Goal: Communication & Community: Answer question/provide support

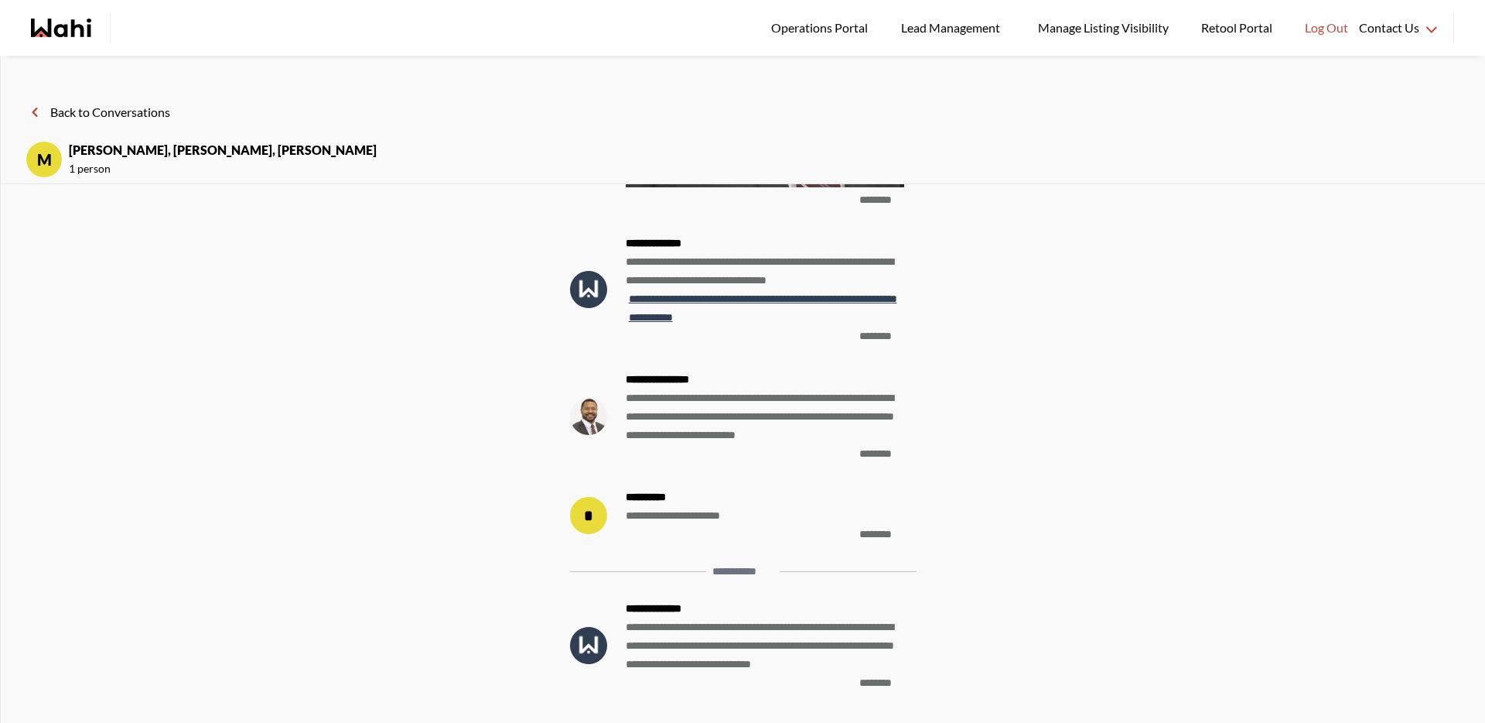
click at [1181, 261] on div "**********" at bounding box center [743, 176] width 1435 height 1043
click at [120, 111] on button "Back to Conversations" at bounding box center [98, 112] width 145 height 20
click at [170, 111] on button "Back to Conversations" at bounding box center [98, 112] width 145 height 20
click at [178, 123] on header "Back to Conversations M Jeremy Tod, Duane, Barbara 1 person" at bounding box center [743, 132] width 1485 height 104
click at [162, 112] on button "Back to Conversations" at bounding box center [98, 112] width 145 height 20
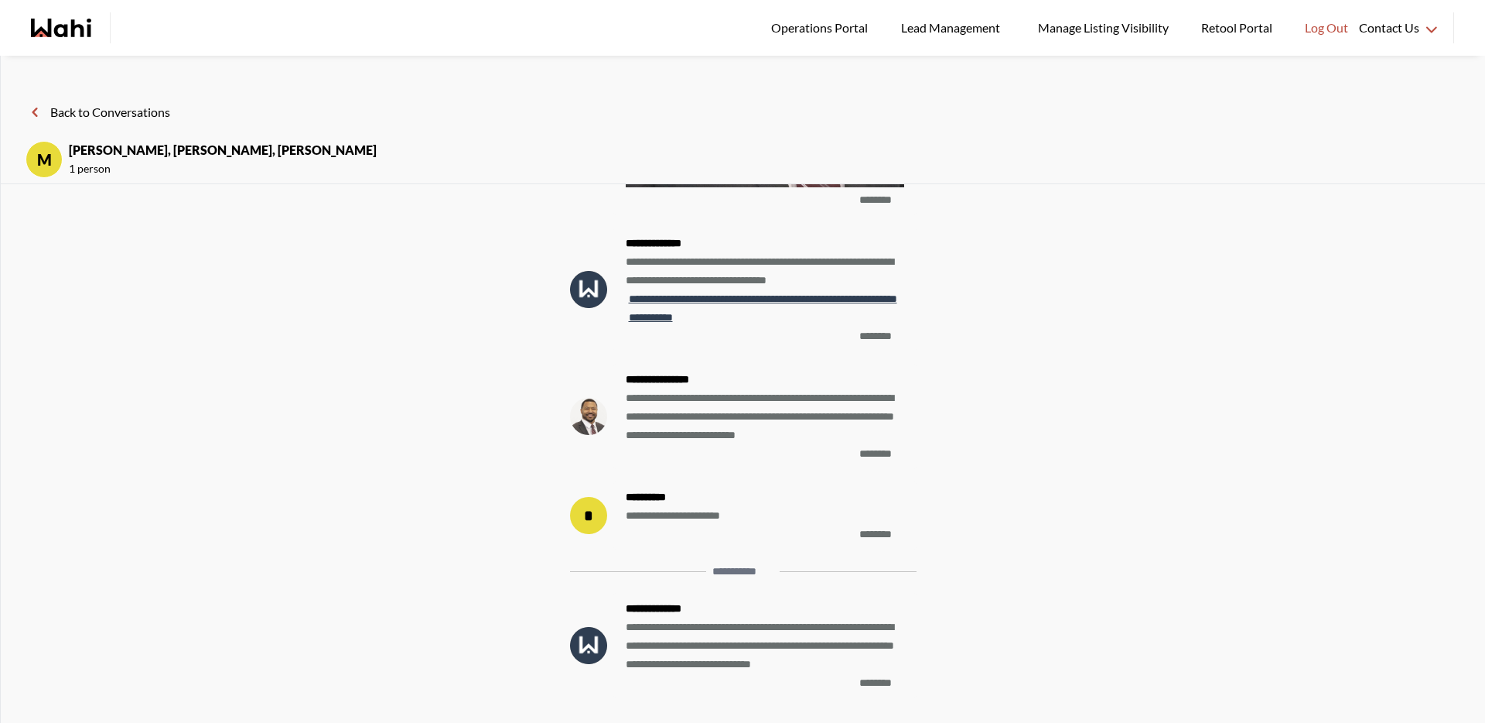
click at [162, 112] on button "Back to Conversations" at bounding box center [98, 112] width 145 height 20
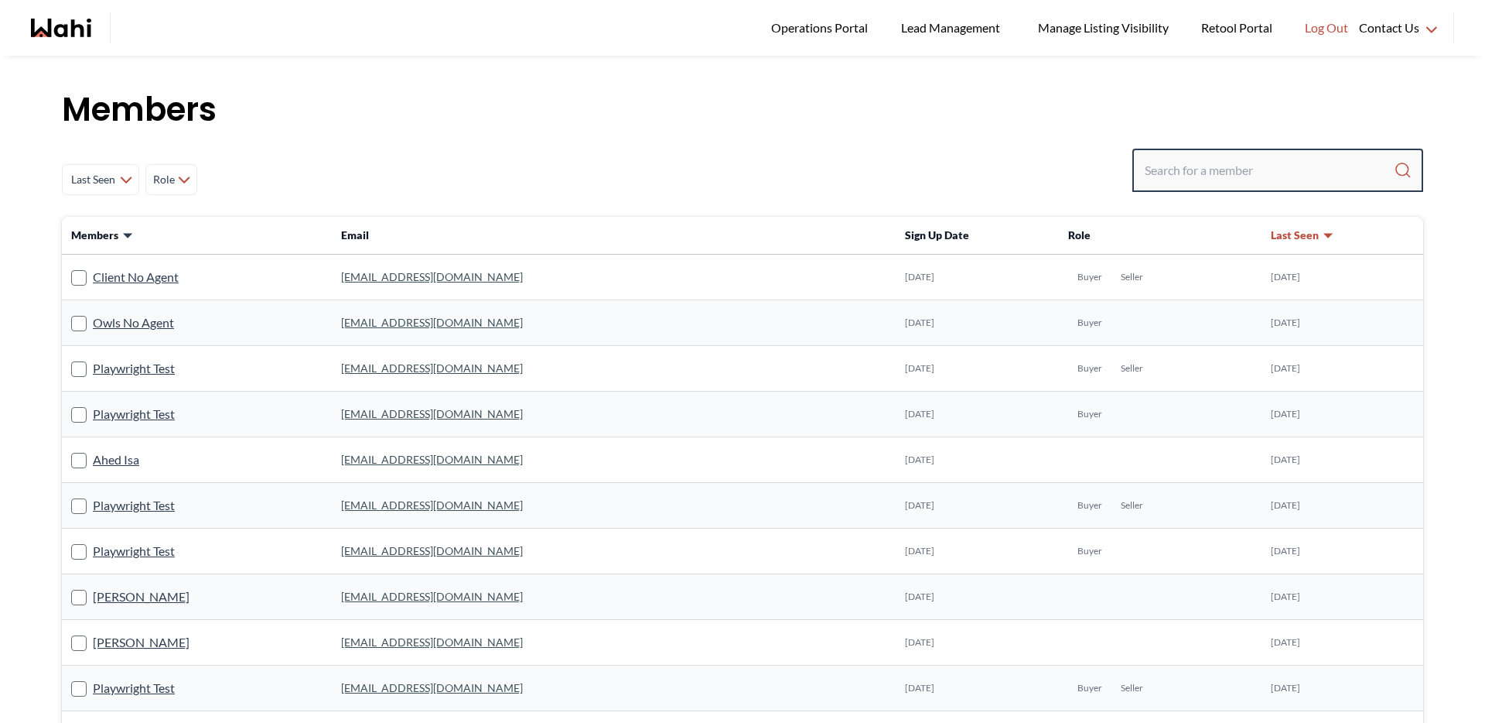
click at [1215, 174] on input "Search input" at bounding box center [1269, 170] width 249 height 28
type input "[PERSON_NAME] [PERSON_NAME]"
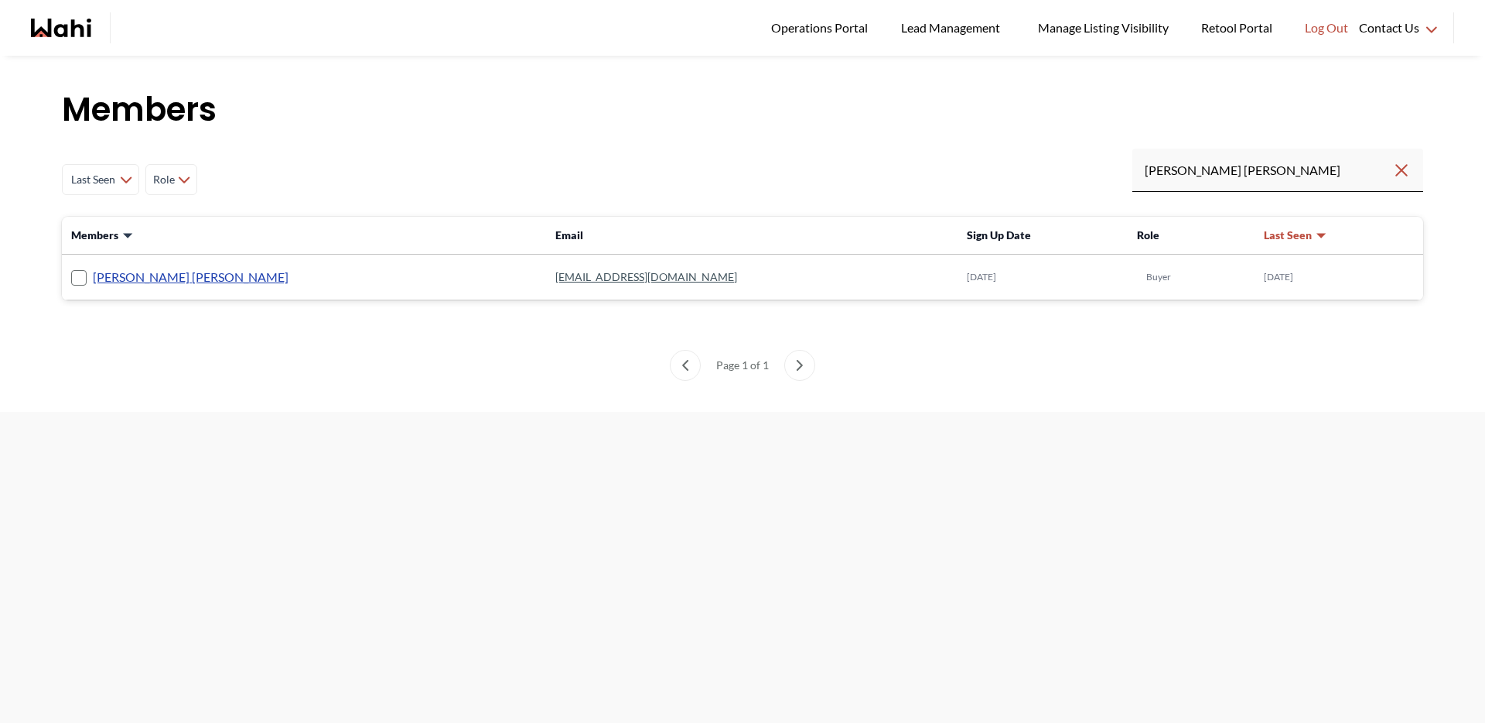
click at [133, 278] on link "[PERSON_NAME] [PERSON_NAME]" at bounding box center [191, 277] width 196 height 20
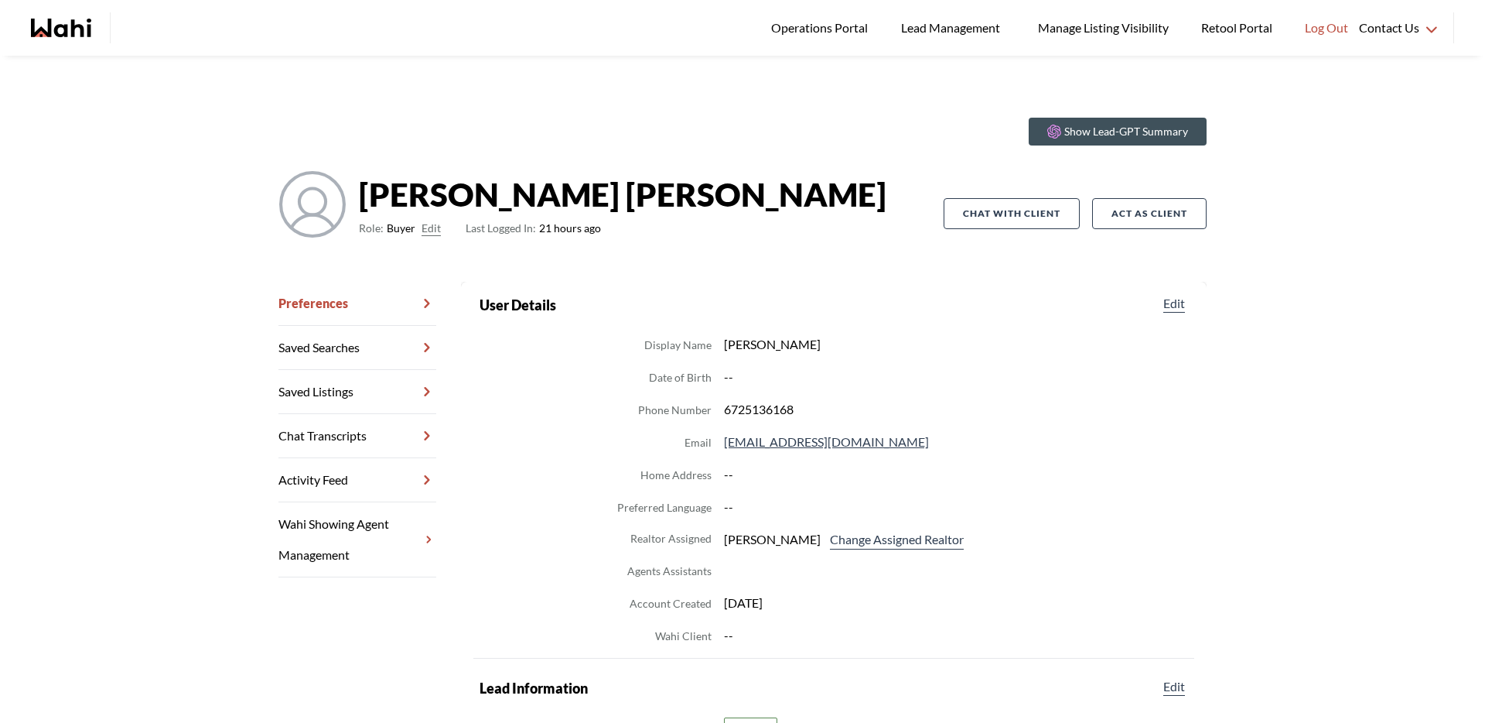
click at [320, 443] on link "Chat Transcripts" at bounding box center [358, 436] width 158 height 44
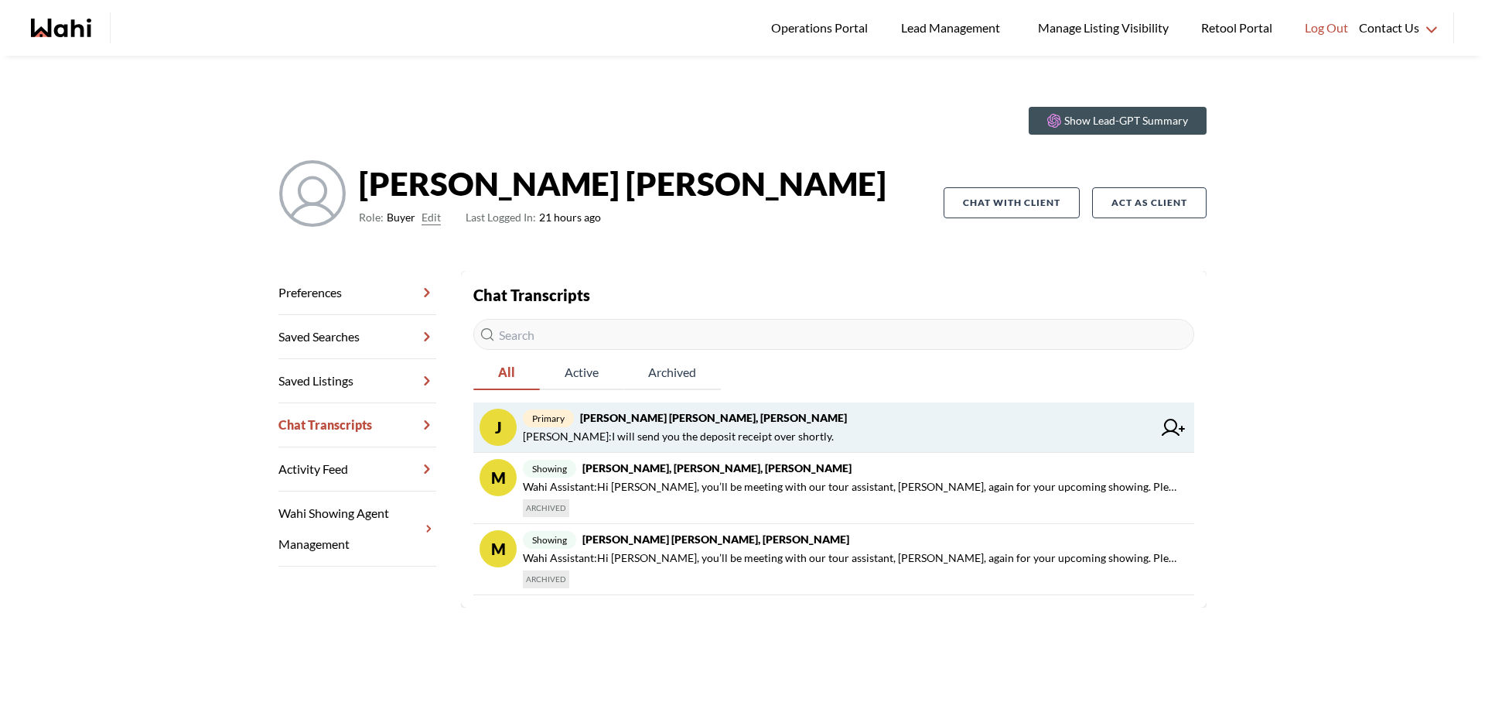
scroll to position [26, 0]
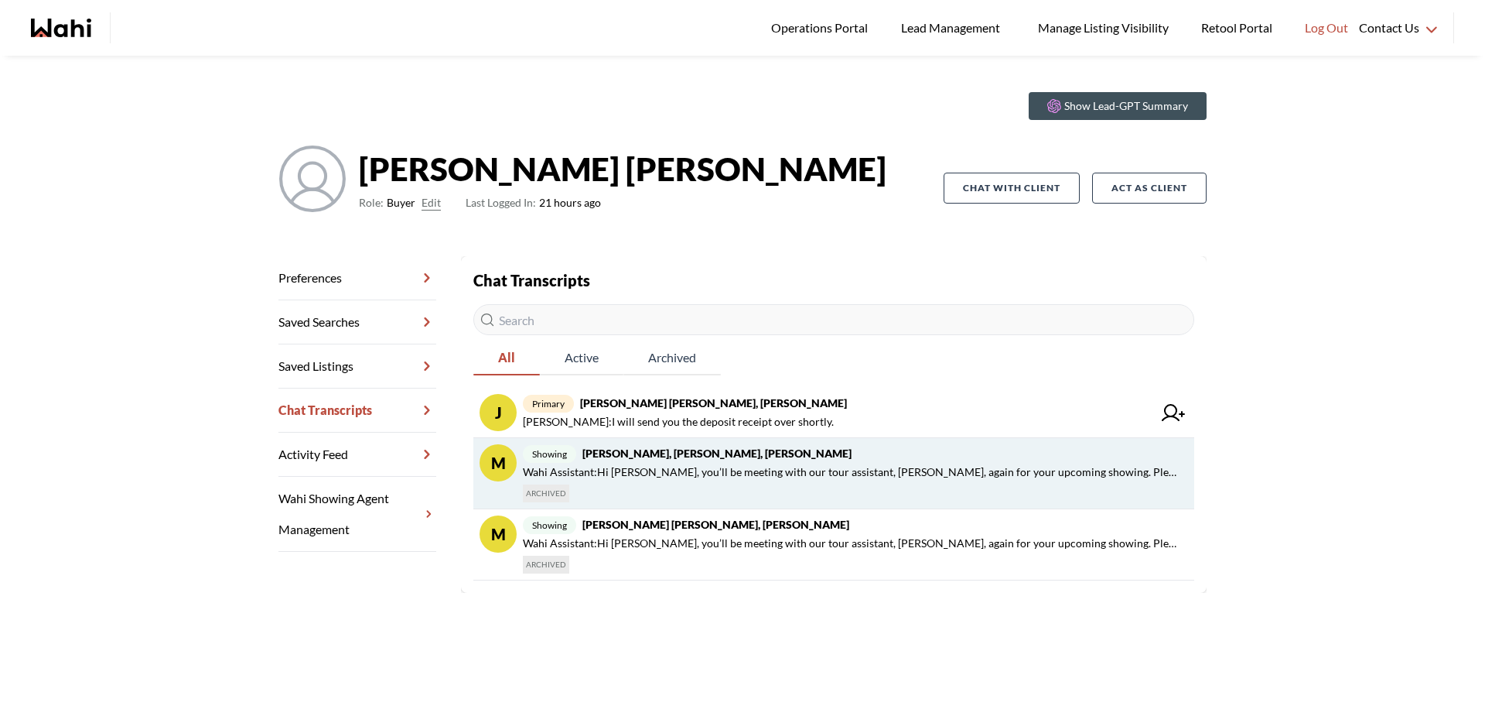
click at [789, 480] on span "Wahi Assistant : Hi [PERSON_NAME], you’ll be meeting with our tour assistant, […" at bounding box center [852, 472] width 659 height 19
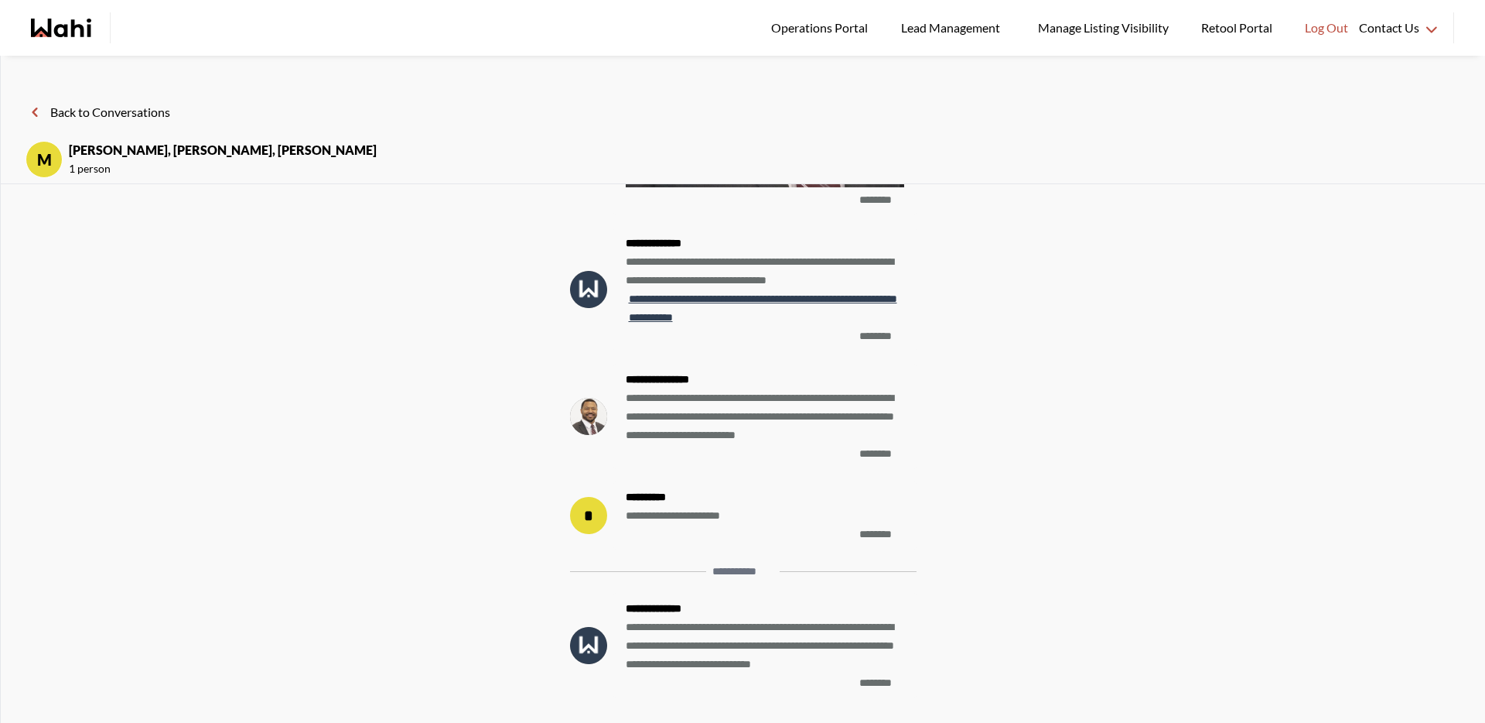
click at [123, 112] on button "Back to Conversations" at bounding box center [98, 112] width 145 height 20
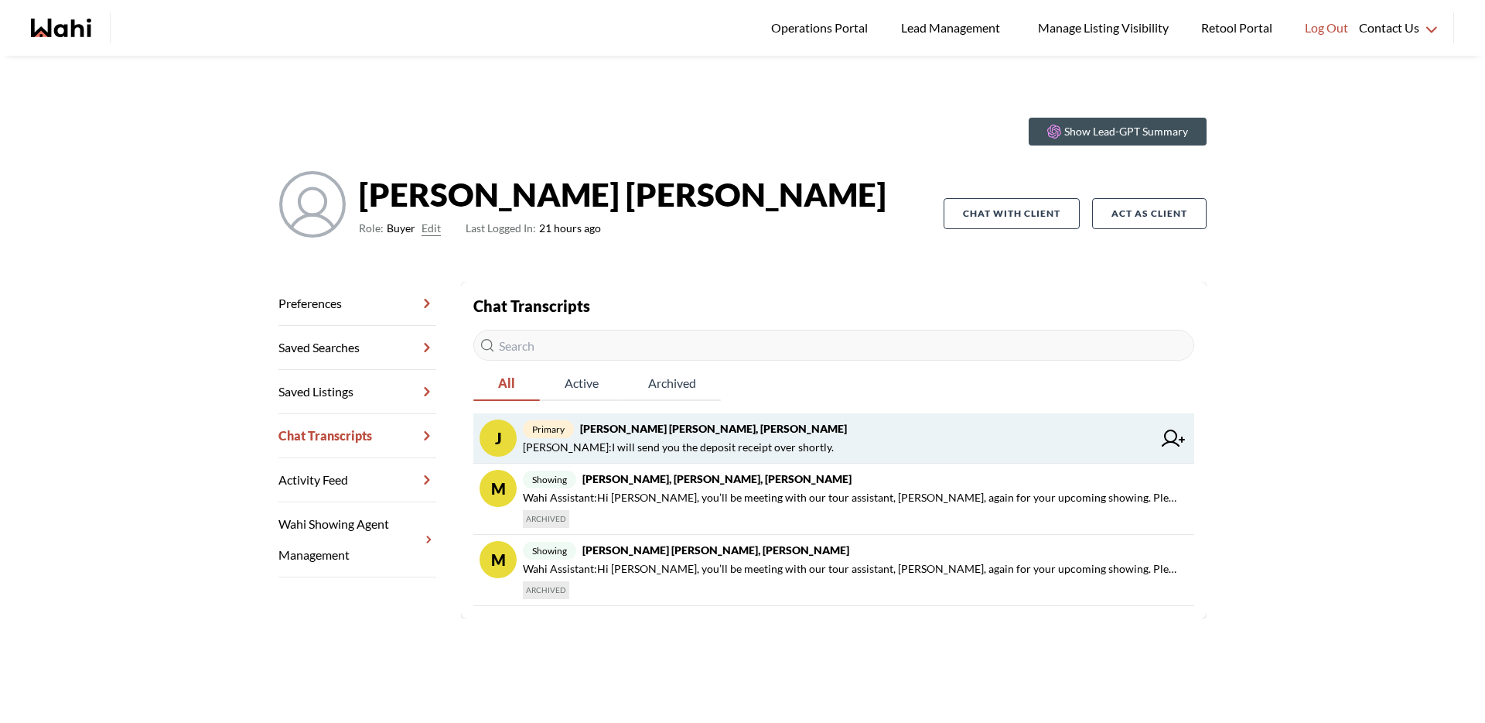
click at [802, 453] on span "[PERSON_NAME] : I will send you the deposit receipt over shortly." at bounding box center [678, 447] width 311 height 19
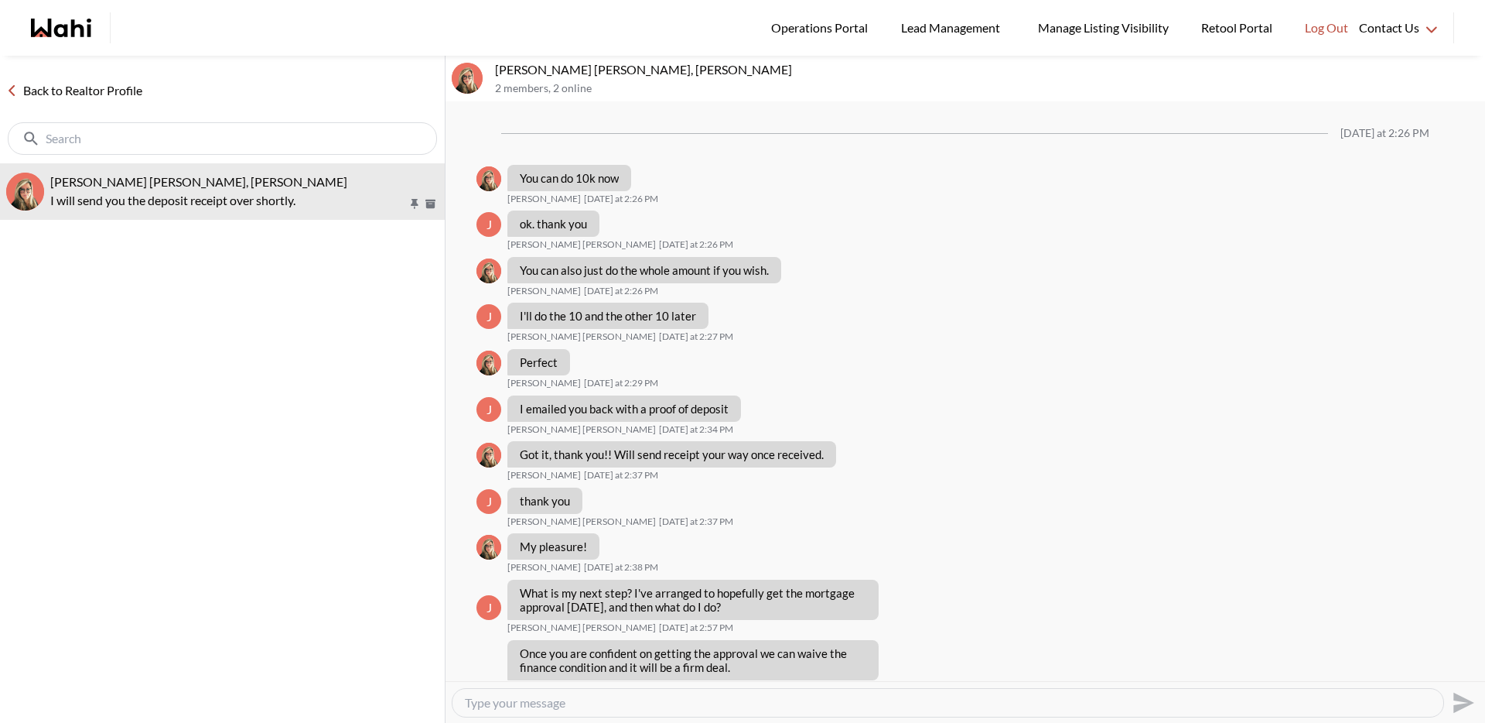
scroll to position [867, 0]
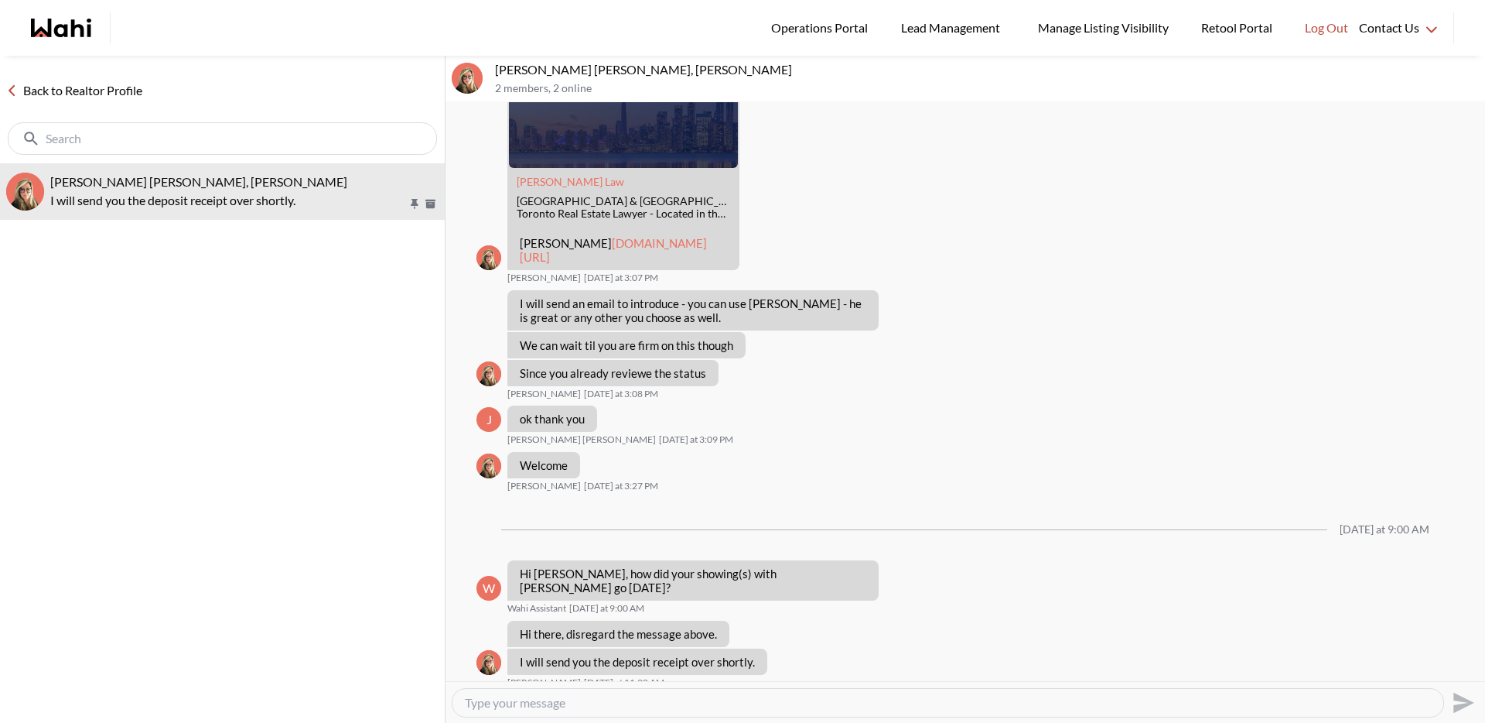
click at [90, 87] on link "Back to Realtor Profile" at bounding box center [74, 90] width 149 height 20
